Goal: Task Accomplishment & Management: Use online tool/utility

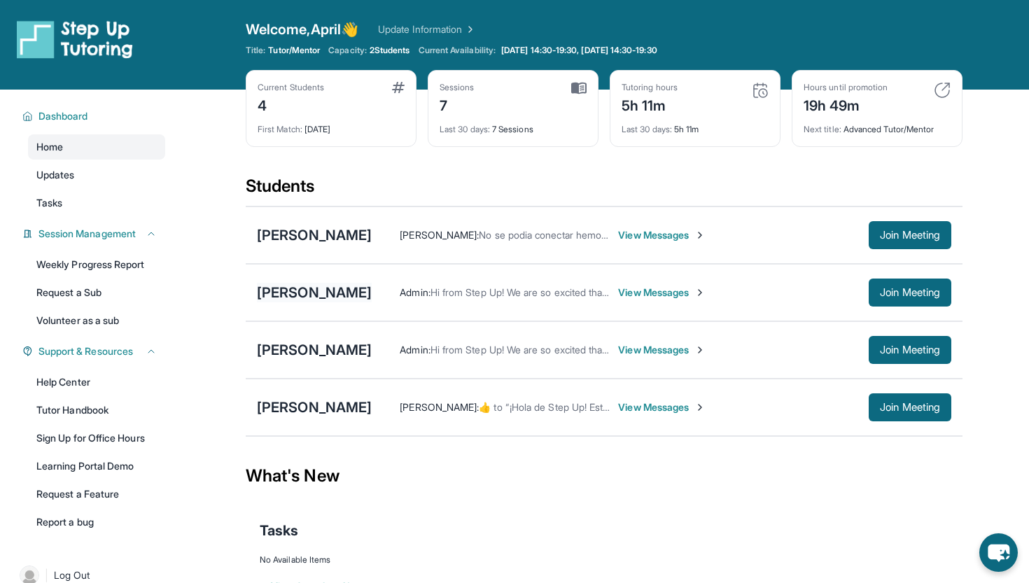
click at [365, 292] on div "[PERSON_NAME]" at bounding box center [314, 293] width 115 height 20
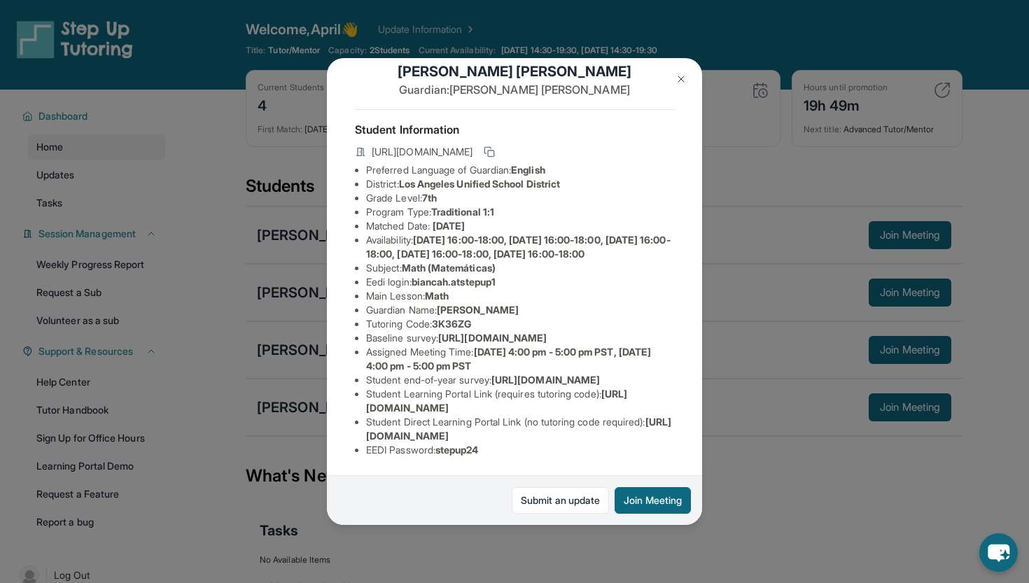
scroll to position [59, 0]
click at [682, 77] on img at bounding box center [680, 78] width 11 height 11
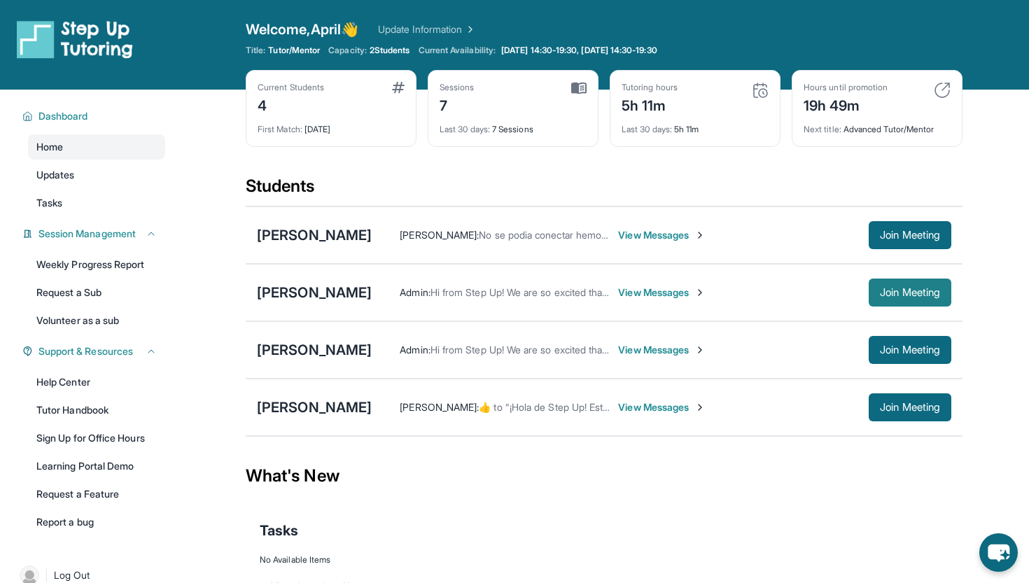
click at [895, 297] on span "Join Meeting" at bounding box center [910, 292] width 60 height 8
click at [329, 295] on div "[PERSON_NAME]" at bounding box center [314, 293] width 115 height 20
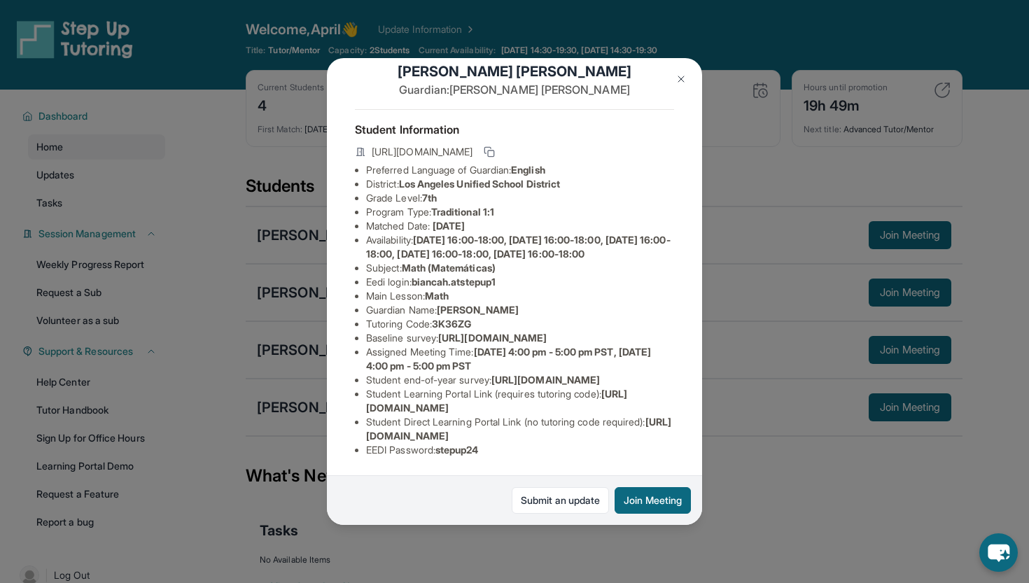
scroll to position [128, 1]
click at [684, 78] on img at bounding box center [680, 78] width 11 height 11
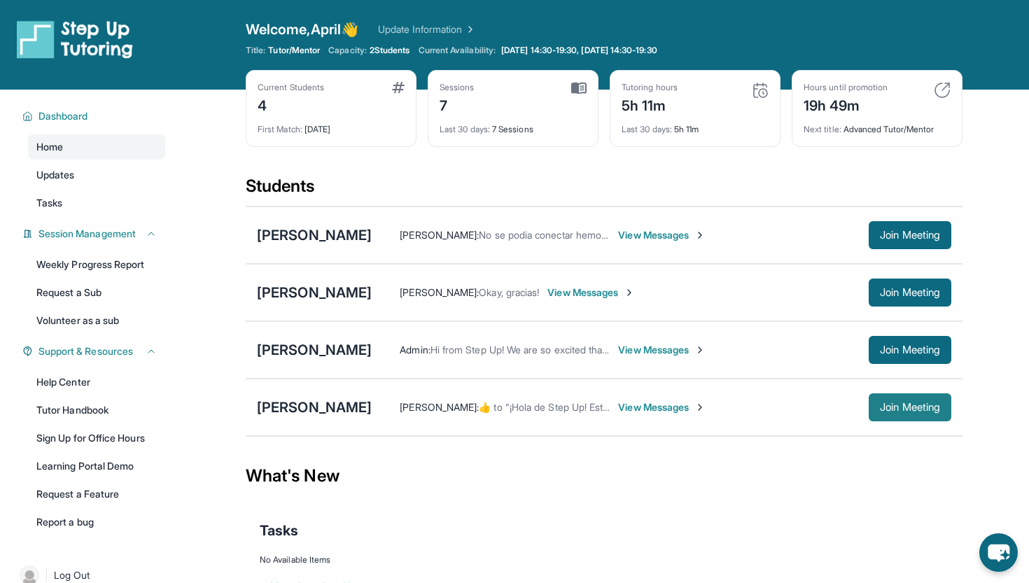
click at [894, 408] on span "Join Meeting" at bounding box center [910, 407] width 60 height 8
